Goal: Task Accomplishment & Management: Manage account settings

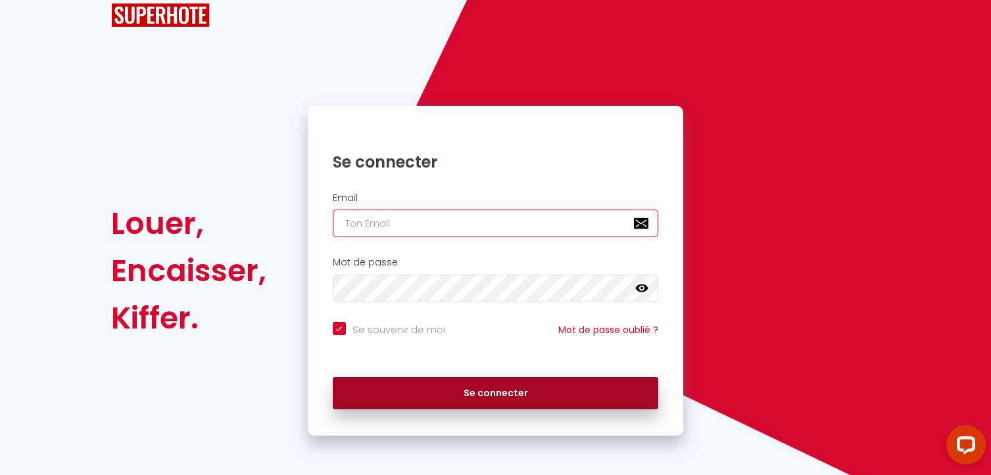
type input "[EMAIL_ADDRESS][DOMAIN_NAME]"
click at [496, 387] on button "Se connecter" at bounding box center [496, 393] width 326 height 33
checkbox input "true"
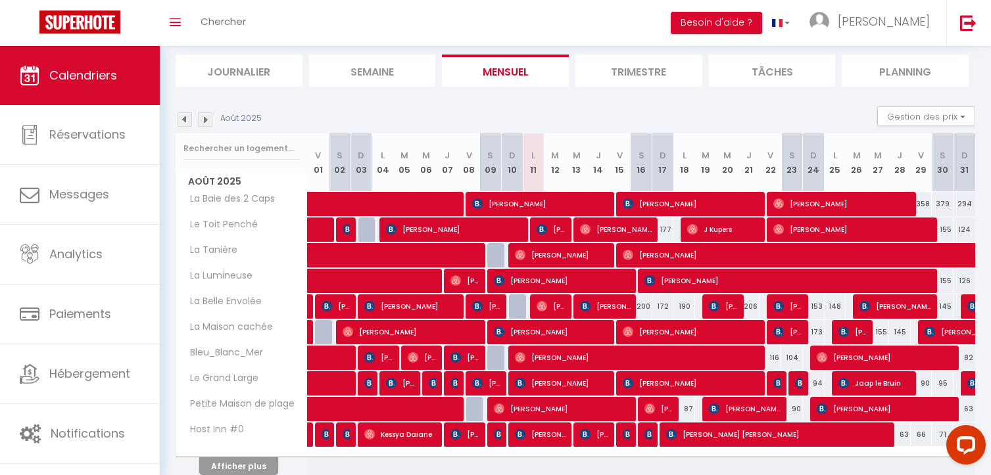
scroll to position [87, 0]
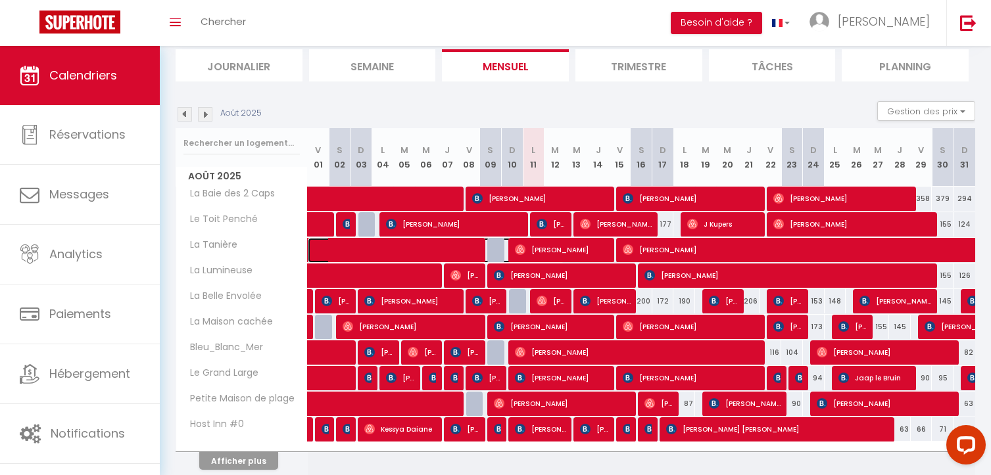
click at [408, 253] on span at bounding box center [443, 250] width 242 height 25
select select "OK"
select select "0"
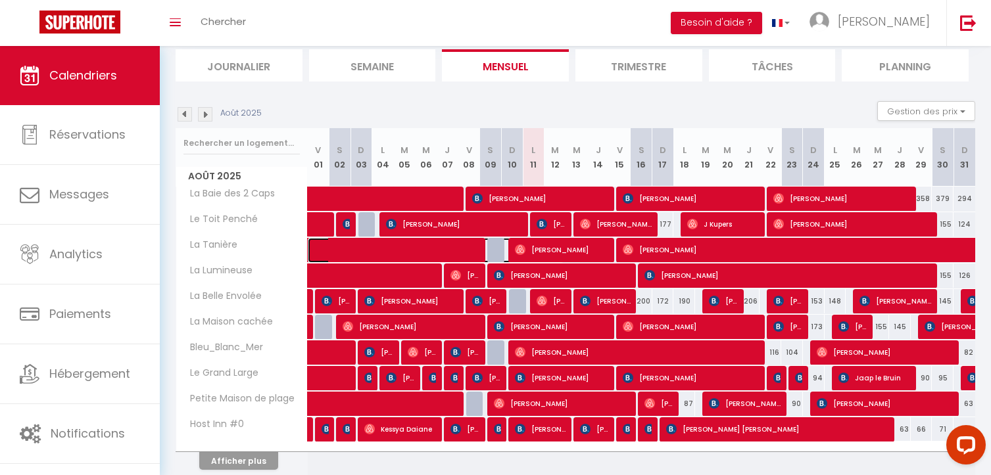
select select "1"
select select
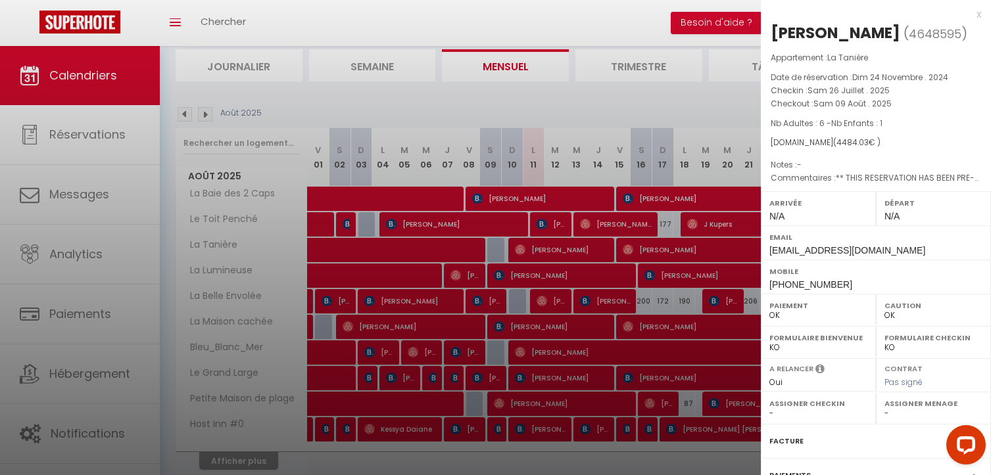
click at [968, 17] on div "x" at bounding box center [871, 15] width 220 height 16
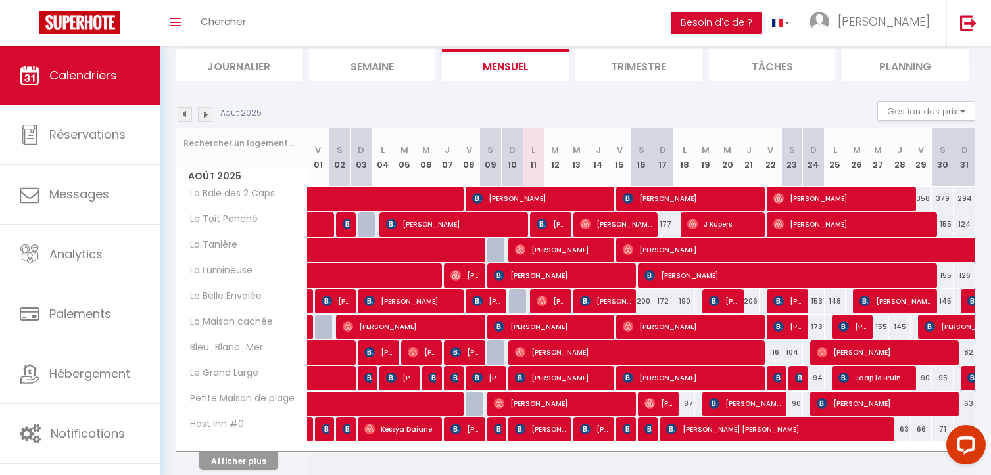
click at [205, 118] on img at bounding box center [205, 114] width 14 height 14
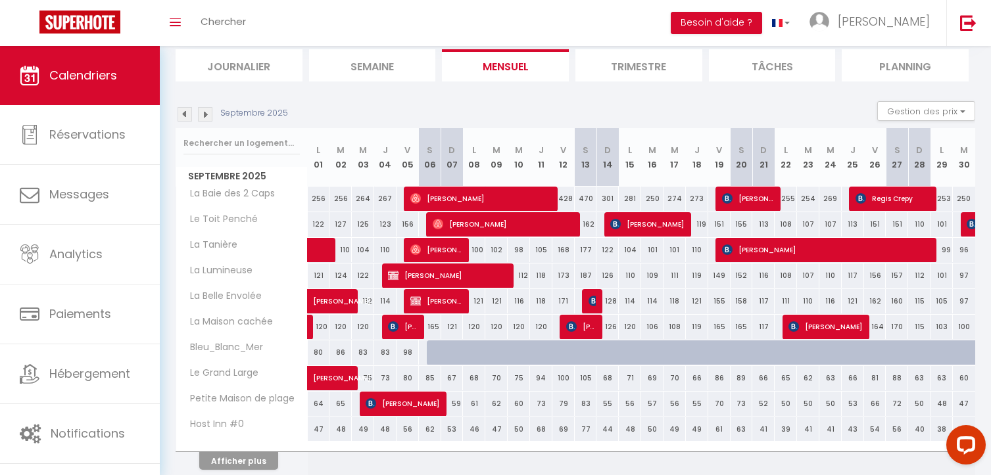
click at [185, 117] on img at bounding box center [185, 114] width 14 height 14
